Goal: Find specific page/section: Find specific page/section

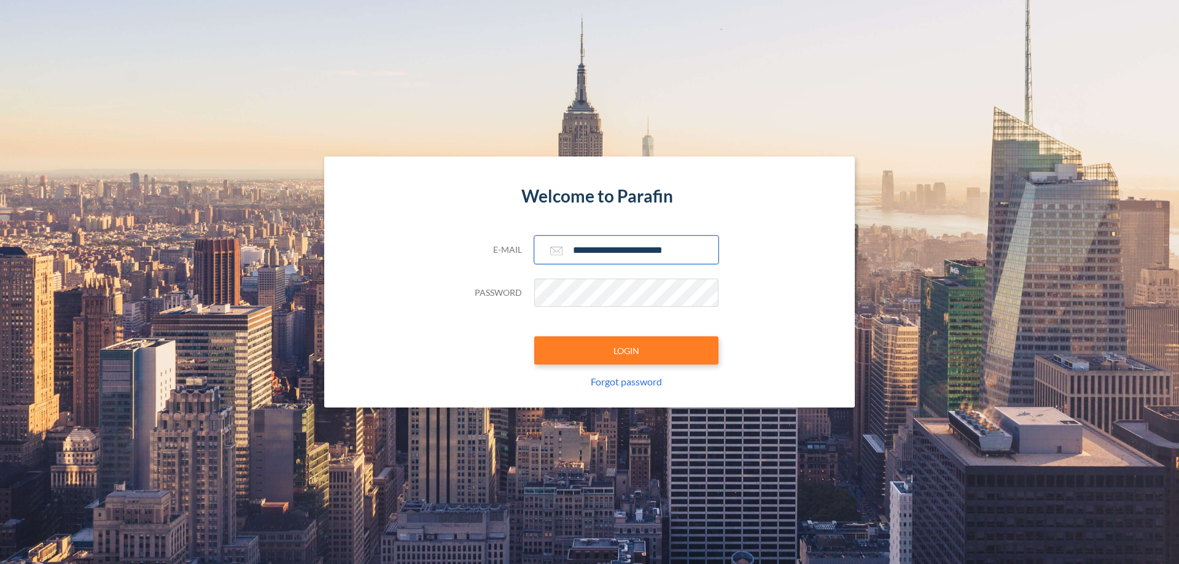
type input "**********"
click at [626, 351] on button "LOGIN" at bounding box center [626, 350] width 184 height 28
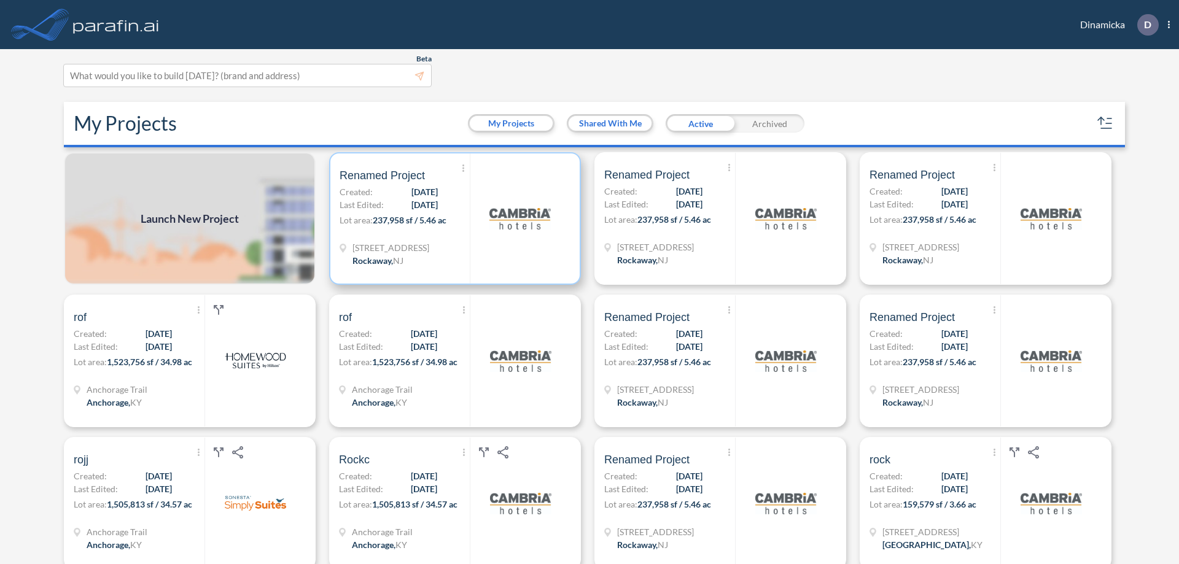
scroll to position [3, 0]
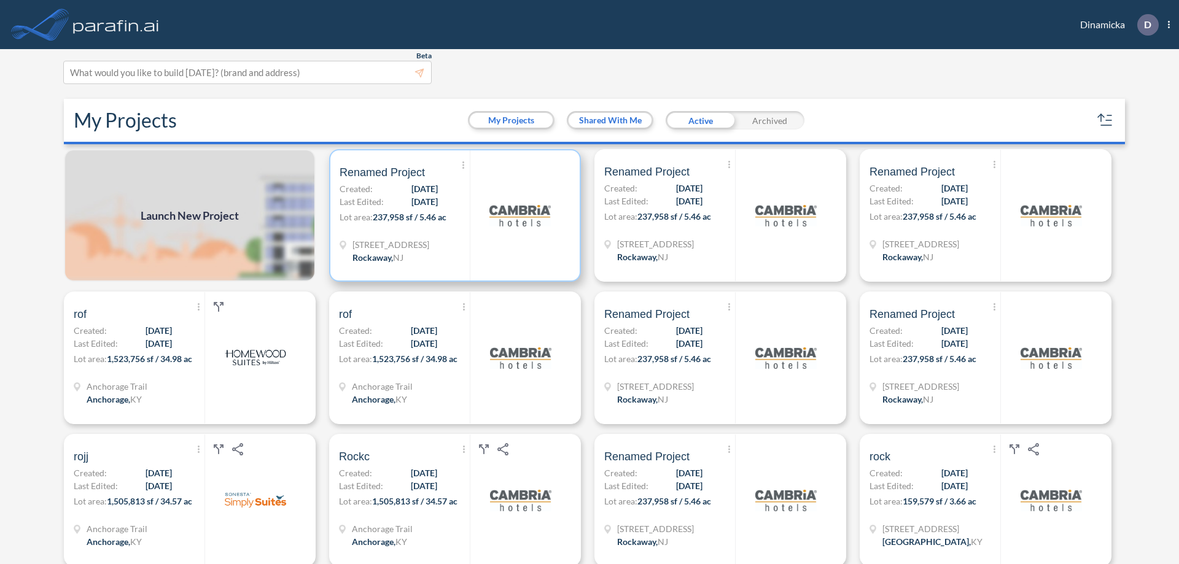
click at [452, 215] on p "Lot area: 237,958 sf / 5.46 ac" at bounding box center [404, 220] width 130 height 18
